Goal: Obtain resource: Obtain resource

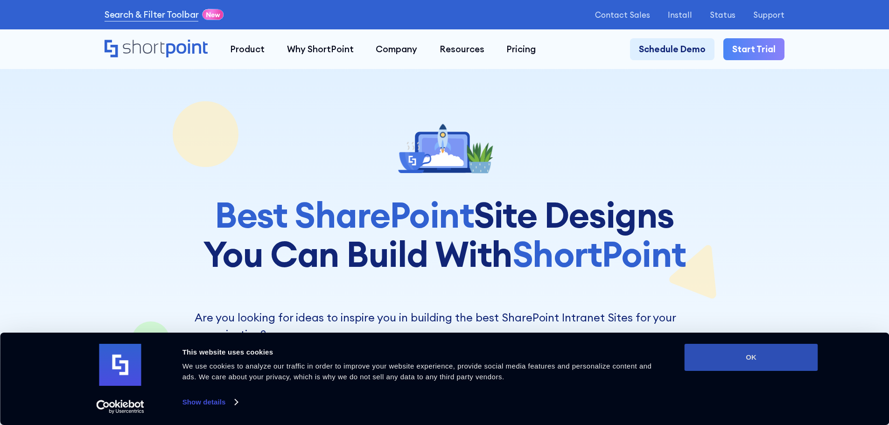
click at [763, 351] on button "OK" at bounding box center [750, 357] width 133 height 27
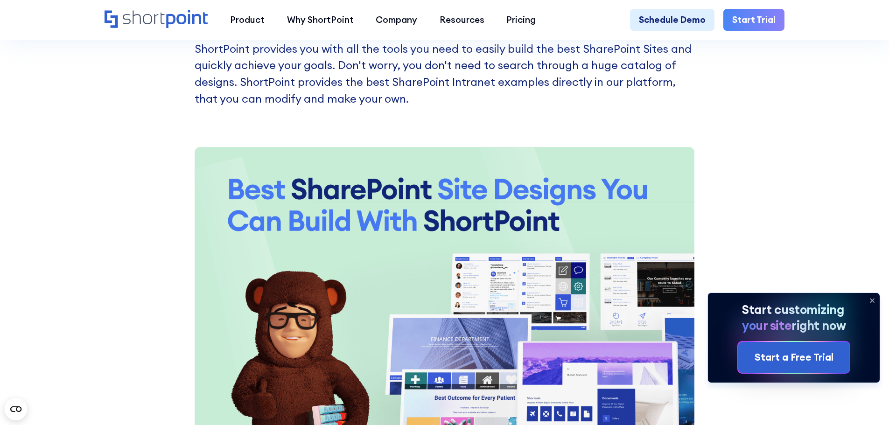
scroll to position [1306, 0]
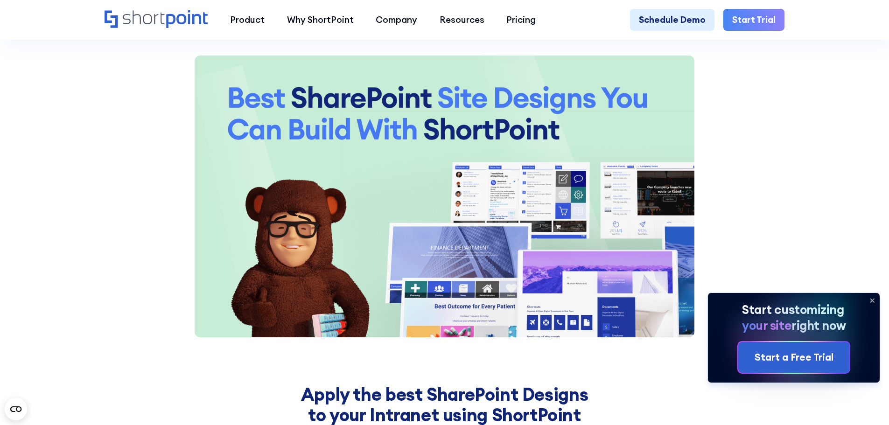
click at [872, 299] on icon at bounding box center [872, 301] width 4 height 4
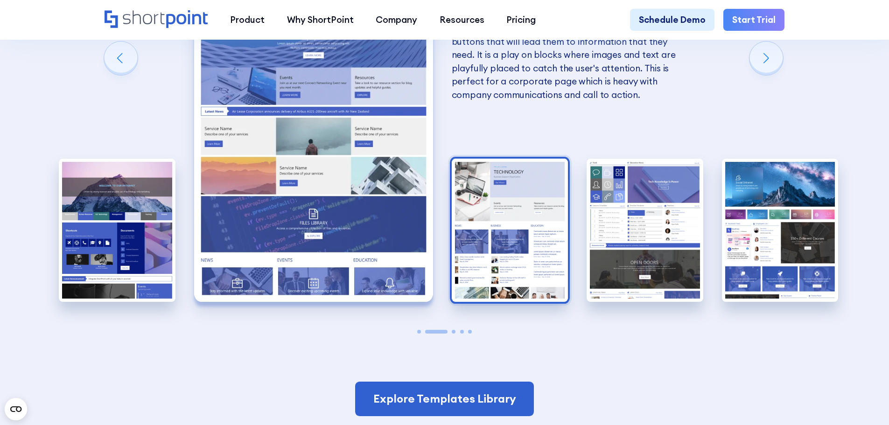
scroll to position [2286, 0]
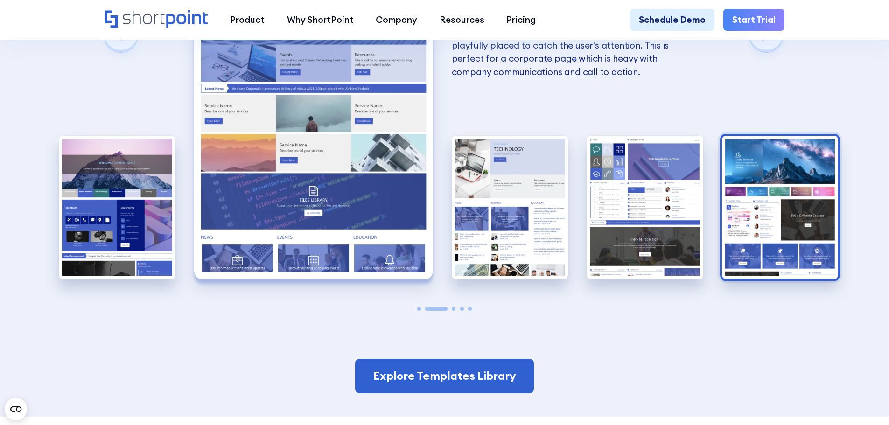
click at [785, 184] on img "5 / 5" at bounding box center [780, 207] width 117 height 143
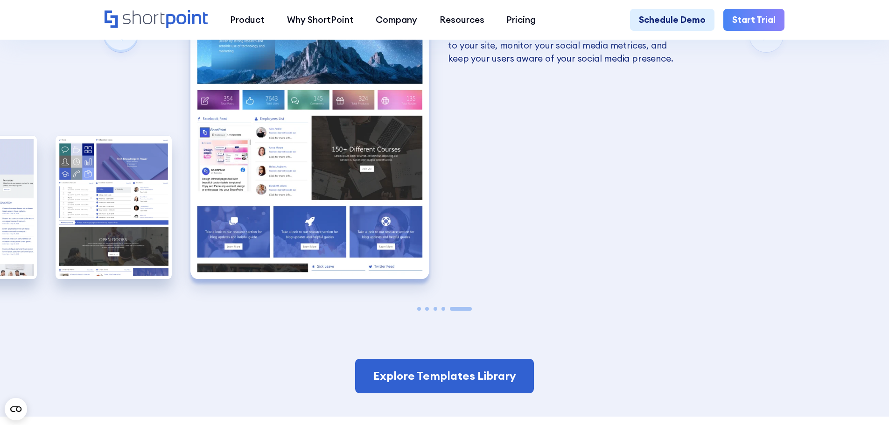
click at [329, 158] on img "5 / 5" at bounding box center [309, 132] width 239 height 293
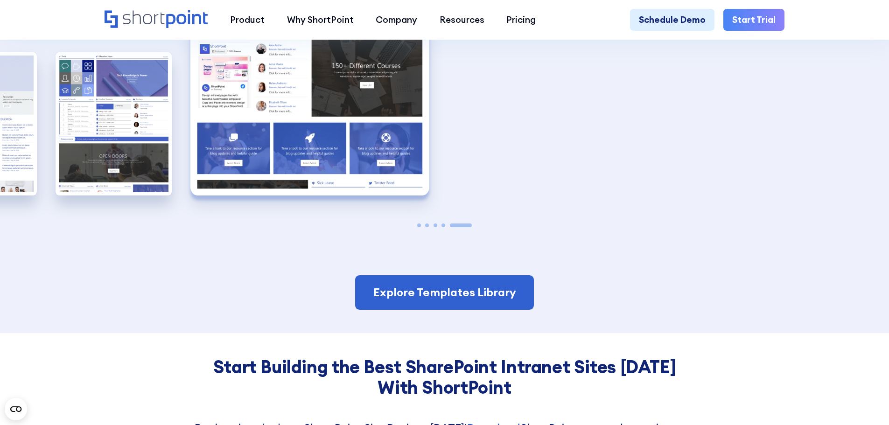
scroll to position [2379, 0]
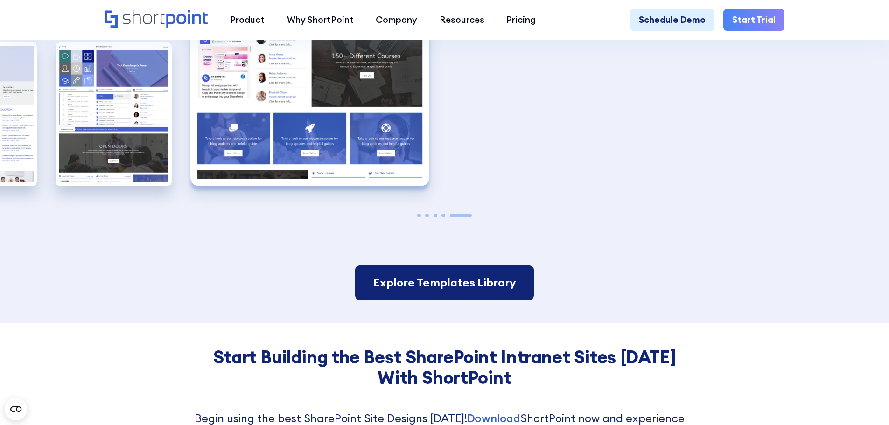
click at [438, 286] on link "Explore Templates Library" at bounding box center [444, 282] width 178 height 35
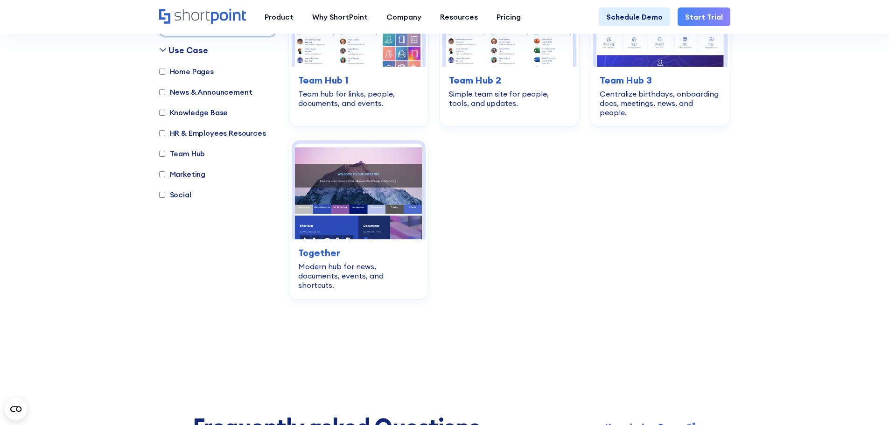
scroll to position [1539, 0]
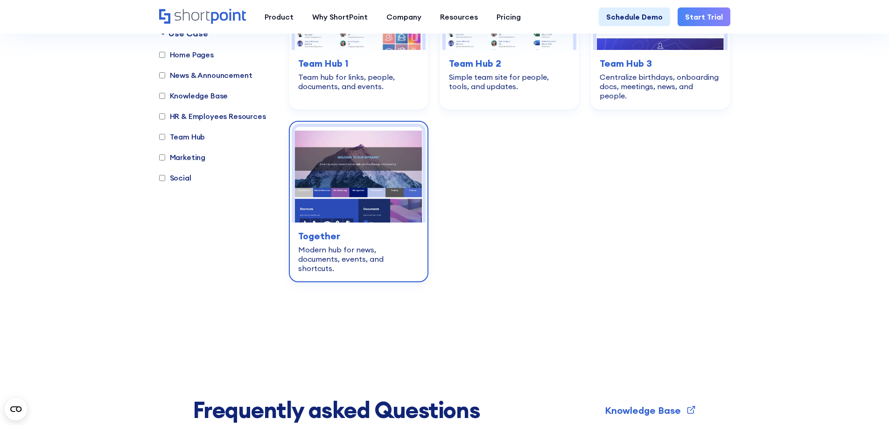
click at [375, 160] on img at bounding box center [358, 175] width 127 height 96
